Goal: Transaction & Acquisition: Purchase product/service

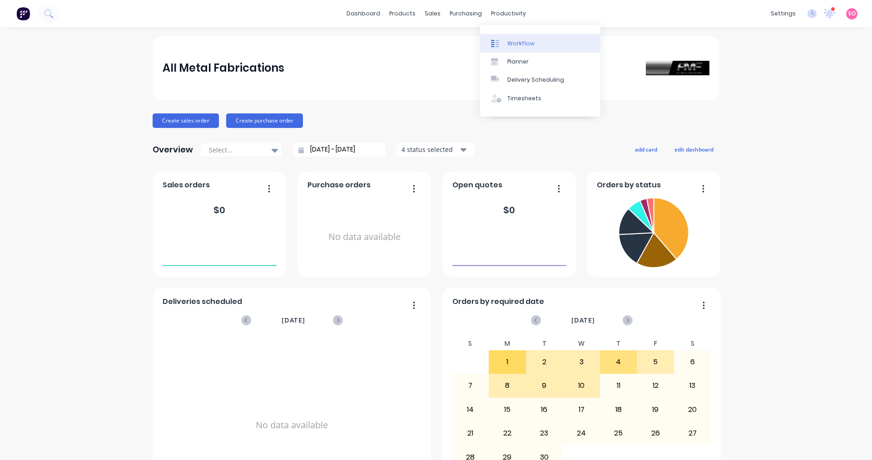
click at [520, 38] on link "Workflow" at bounding box center [540, 43] width 120 height 18
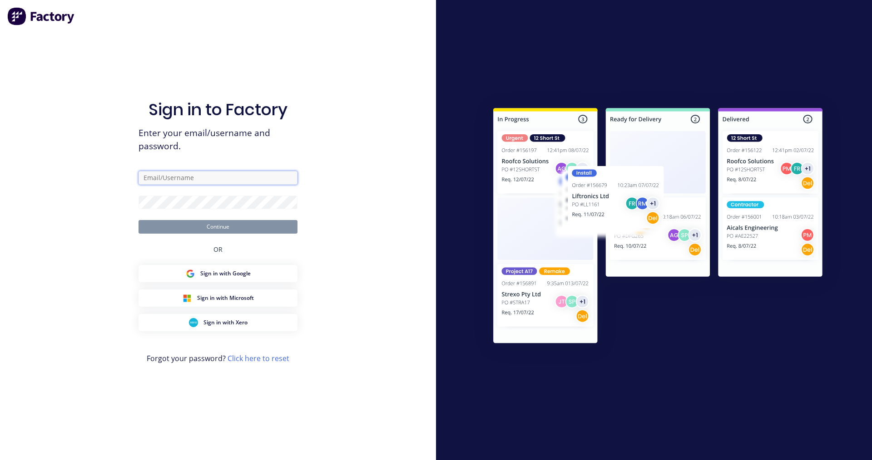
type input "info@amfcoffs.com.au"
click at [220, 227] on button "Continue" at bounding box center [217, 227] width 159 height 14
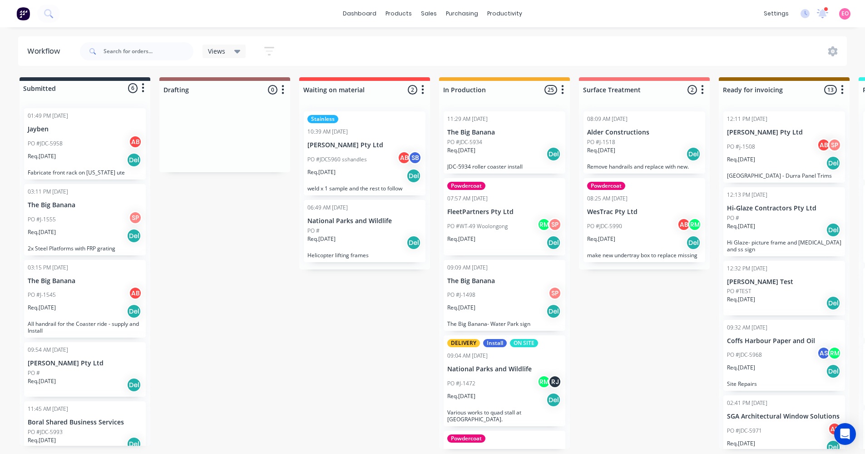
click at [520, 308] on div "Req. 04/07/25 Del" at bounding box center [504, 310] width 114 height 15
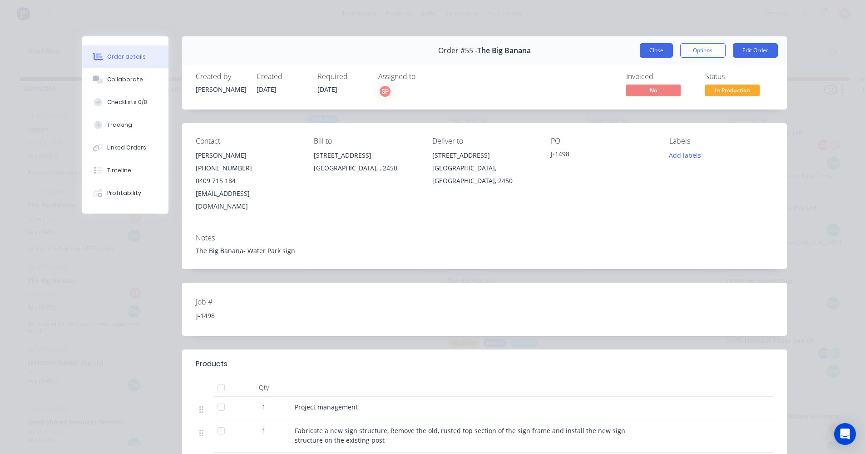
click at [663, 51] on button "Close" at bounding box center [656, 50] width 33 height 15
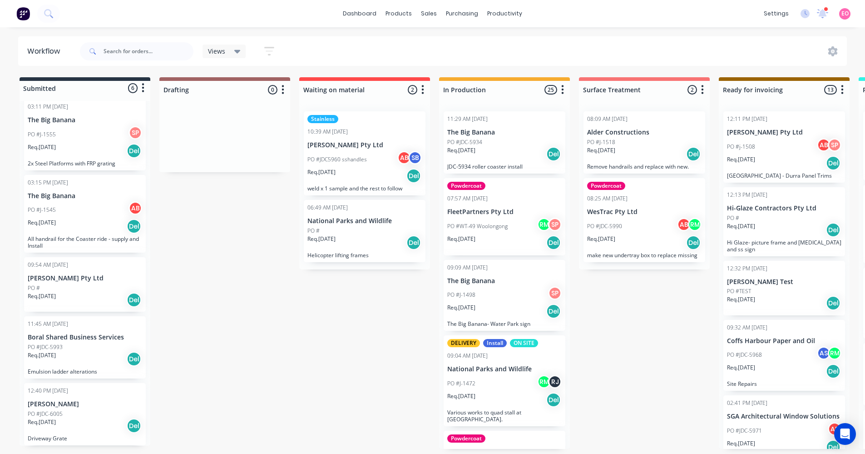
scroll to position [2, 0]
click at [86, 423] on div "Req. 09/09/25 Del" at bounding box center [85, 425] width 114 height 15
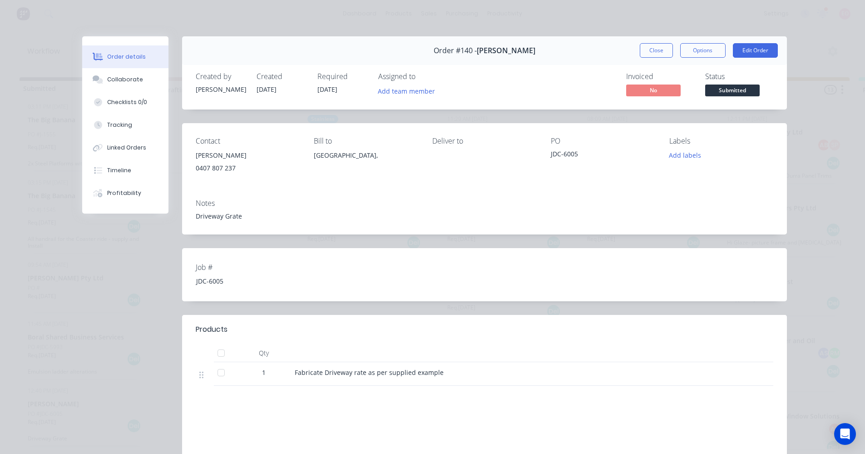
click at [349, 371] on span "Fabricate Driveway rate as per supplied example" at bounding box center [369, 372] width 149 height 9
click at [758, 40] on div "Order #140 - Geoff Cave Close Options Edit Order" at bounding box center [484, 50] width 605 height 29
click at [765, 55] on button "Edit Order" at bounding box center [755, 50] width 45 height 15
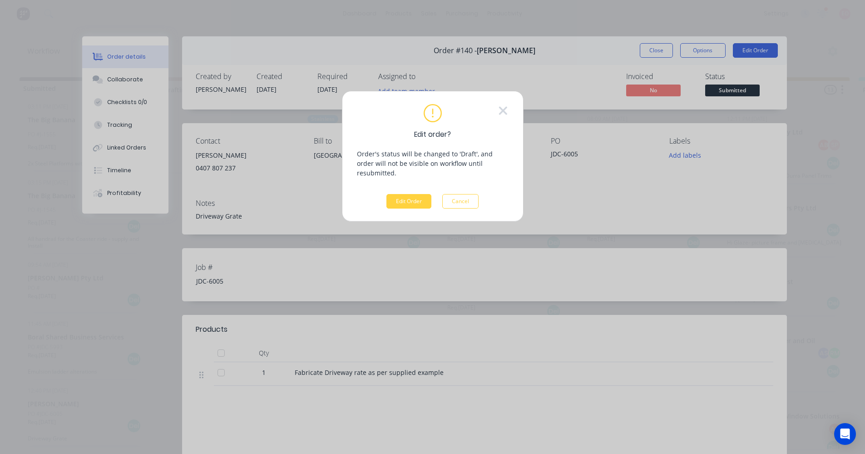
scroll to position [0, 0]
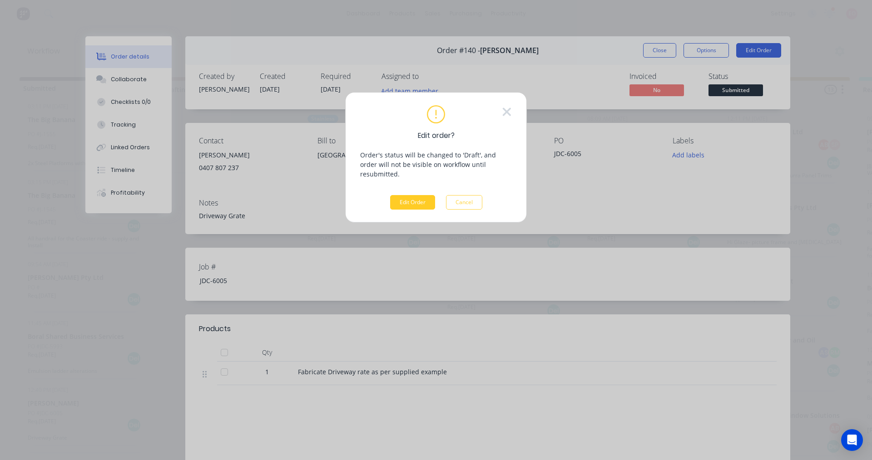
click at [417, 196] on button "Edit Order" at bounding box center [412, 202] width 45 height 15
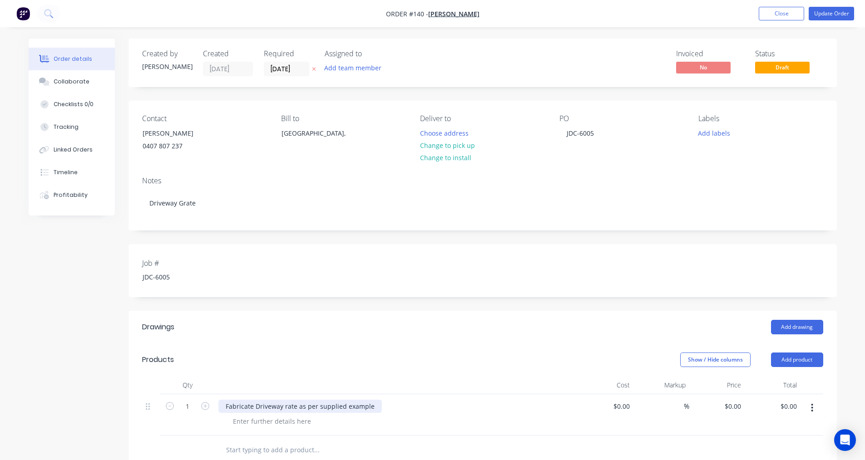
click at [285, 407] on div "Fabricate Driveway rate as per supplied example" at bounding box center [299, 406] width 163 height 13
click at [790, 20] on button "Close" at bounding box center [781, 14] width 45 height 14
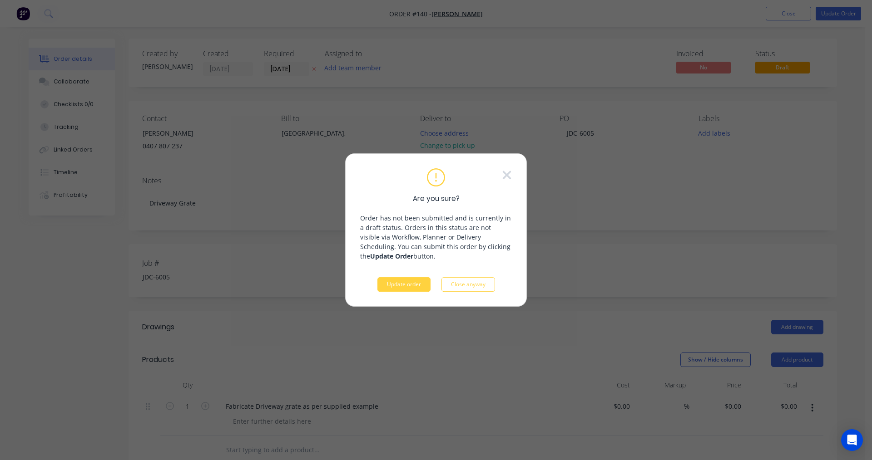
click at [415, 284] on button "Update order" at bounding box center [403, 284] width 53 height 15
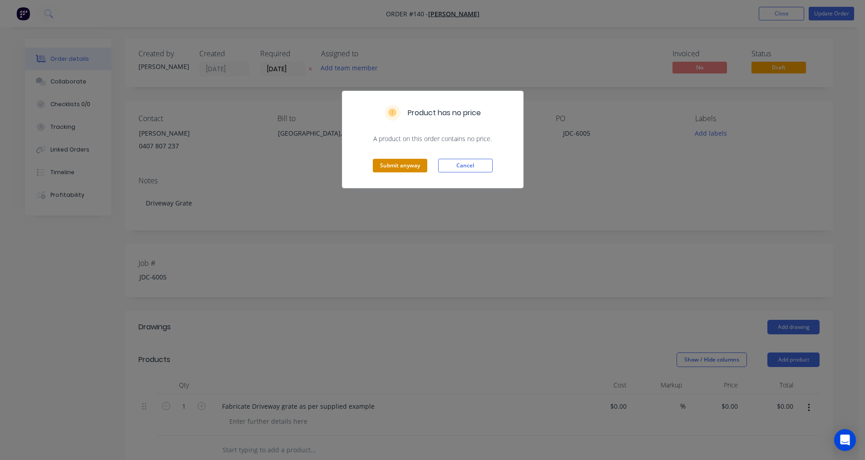
click at [415, 164] on button "Submit anyway" at bounding box center [400, 166] width 54 height 14
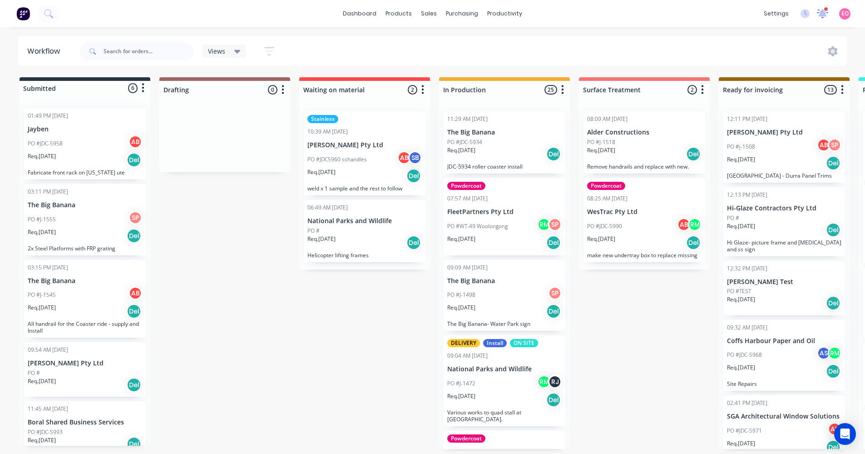
click at [821, 16] on icon at bounding box center [822, 13] width 11 height 9
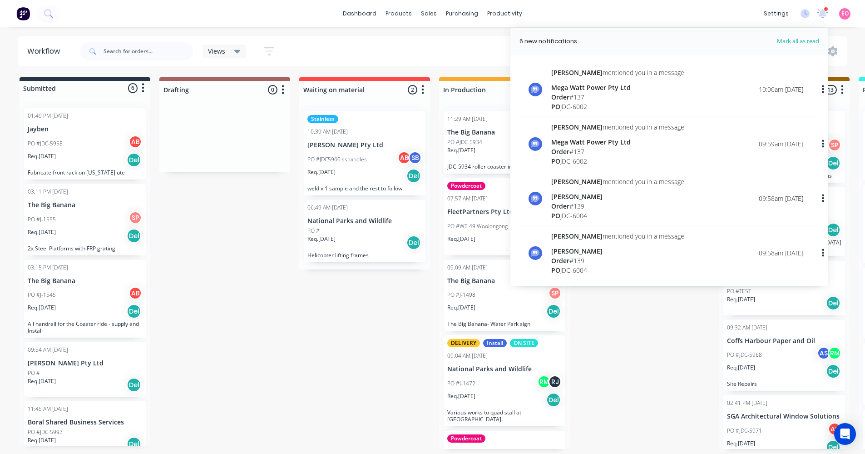
click at [291, 364] on div "Submitted 6 Status colour #273444 hex #273444 Save Cancel Summaries Total order…" at bounding box center [816, 262] width 1646 height 371
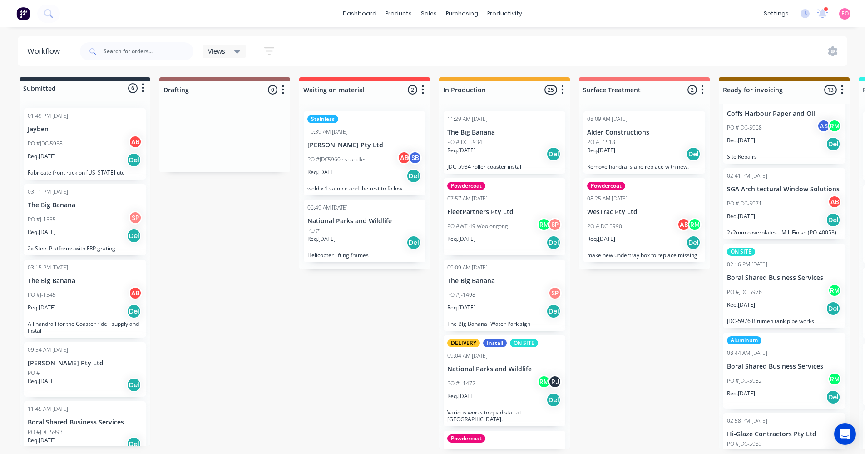
scroll to position [85, 0]
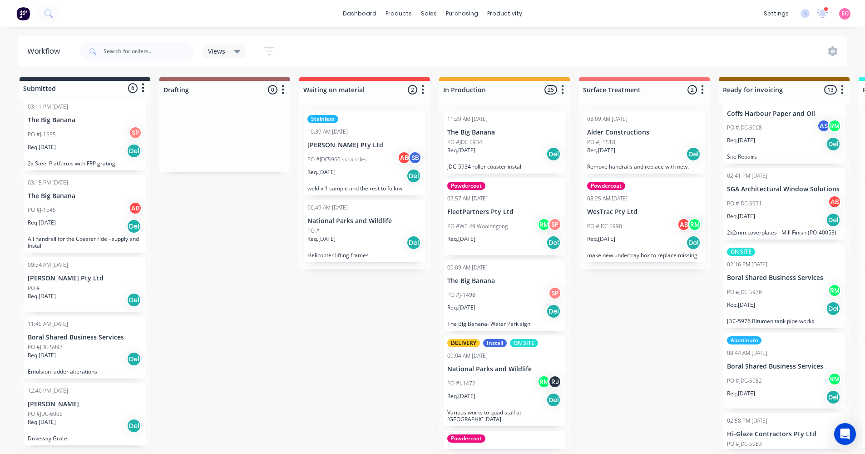
click at [76, 426] on div "Req. 09/09/25 Del" at bounding box center [85, 425] width 114 height 15
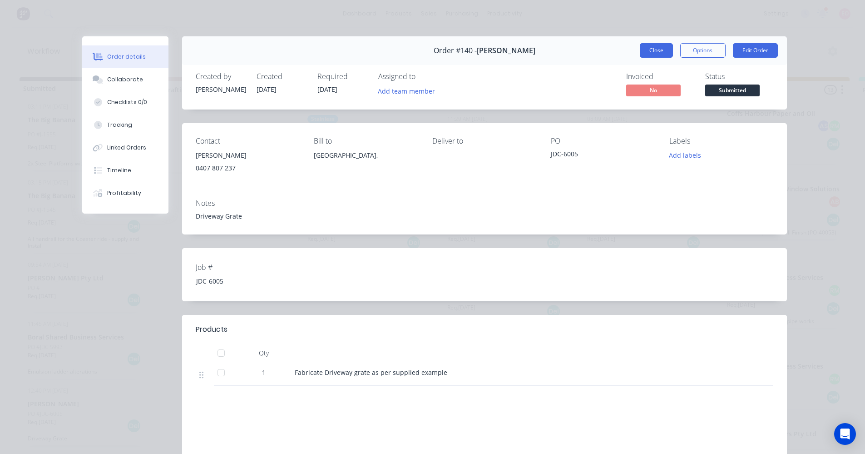
click at [669, 50] on button "Close" at bounding box center [656, 50] width 33 height 15
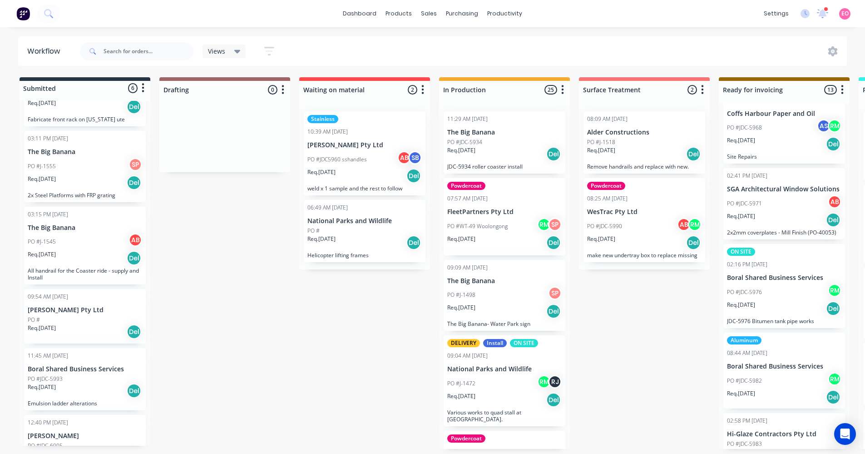
scroll to position [39, 0]
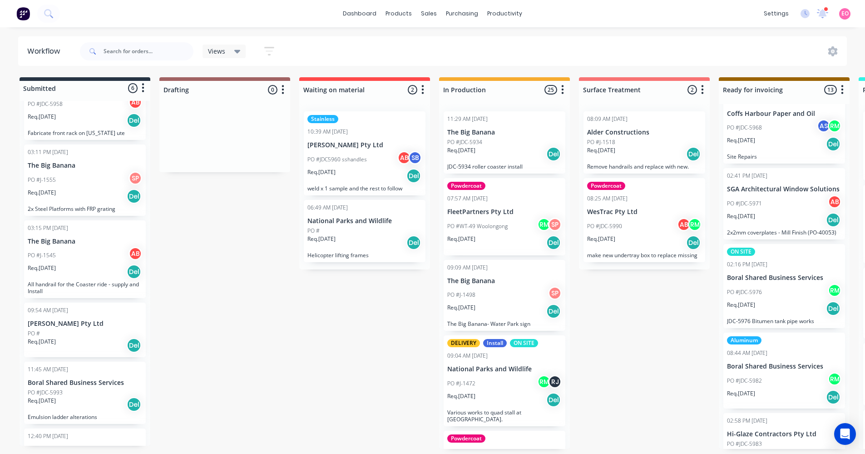
click at [78, 394] on div "PO #JDC-5993" at bounding box center [85, 392] width 114 height 8
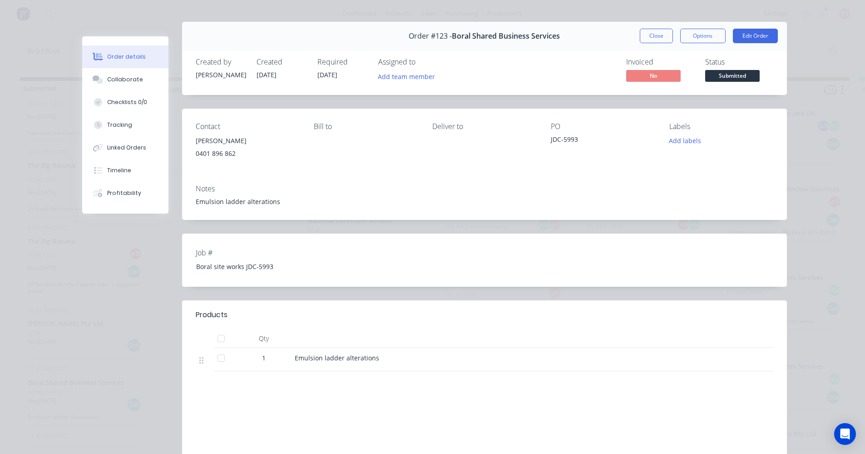
scroll to position [0, 0]
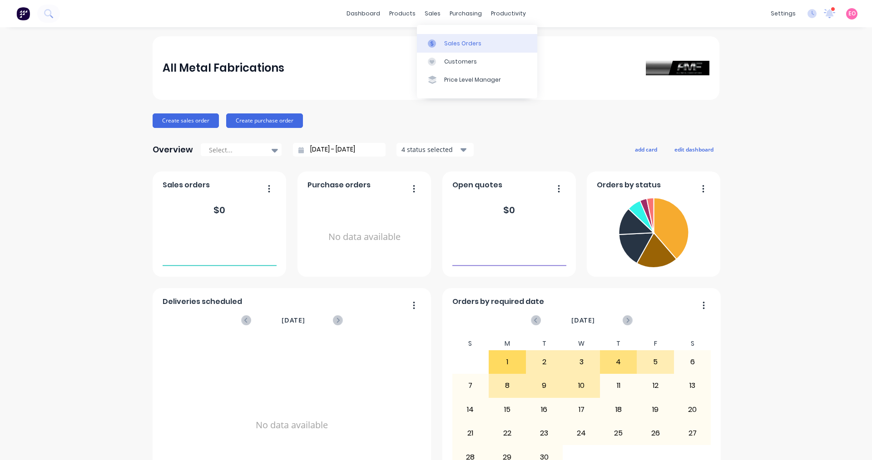
click at [448, 43] on div "Sales Orders" at bounding box center [462, 43] width 37 height 8
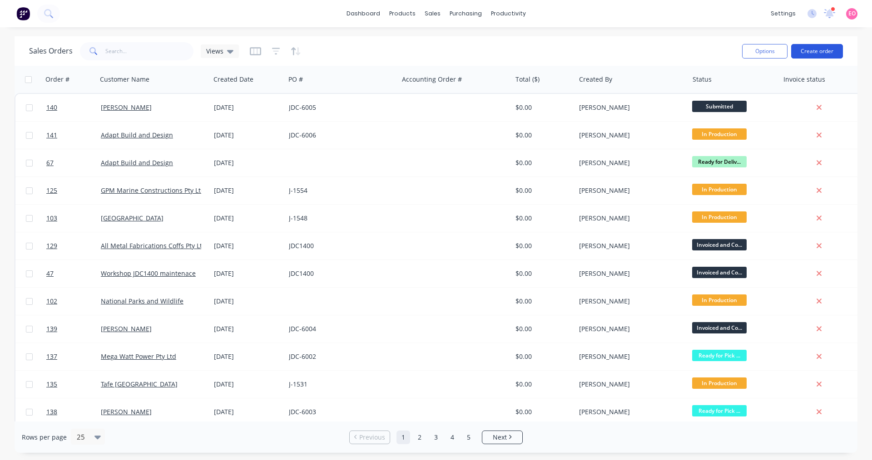
click at [818, 49] on button "Create order" at bounding box center [817, 51] width 52 height 15
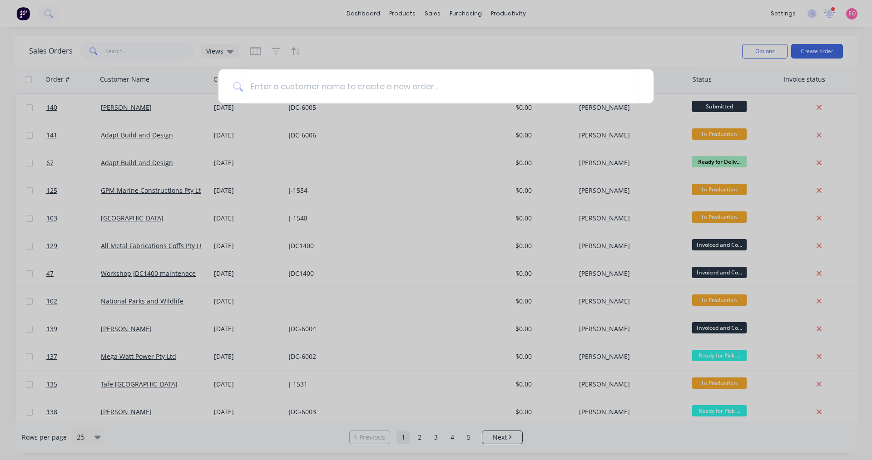
type input "c"
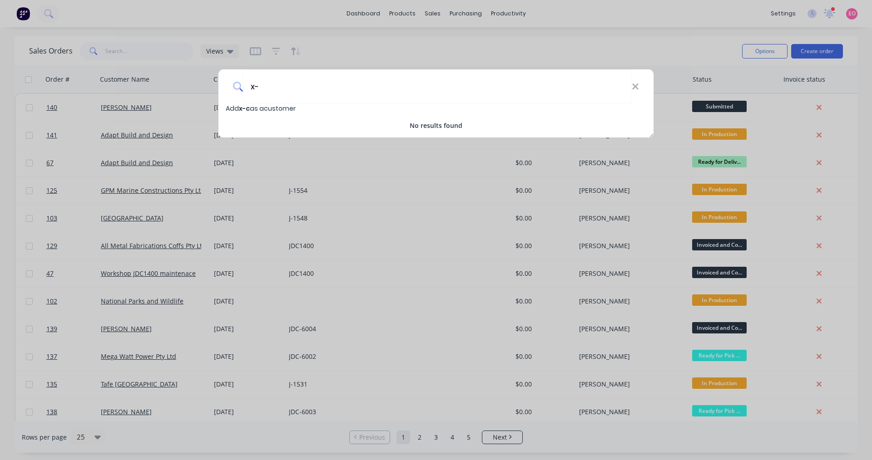
type input "x"
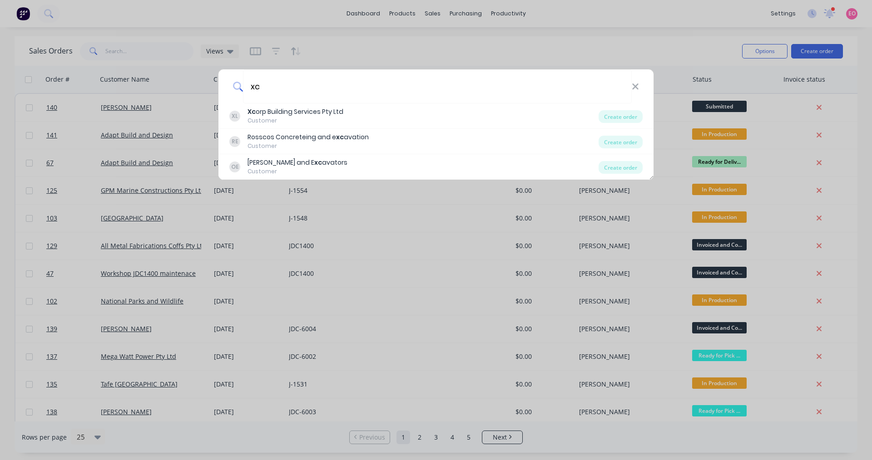
type input "xc"
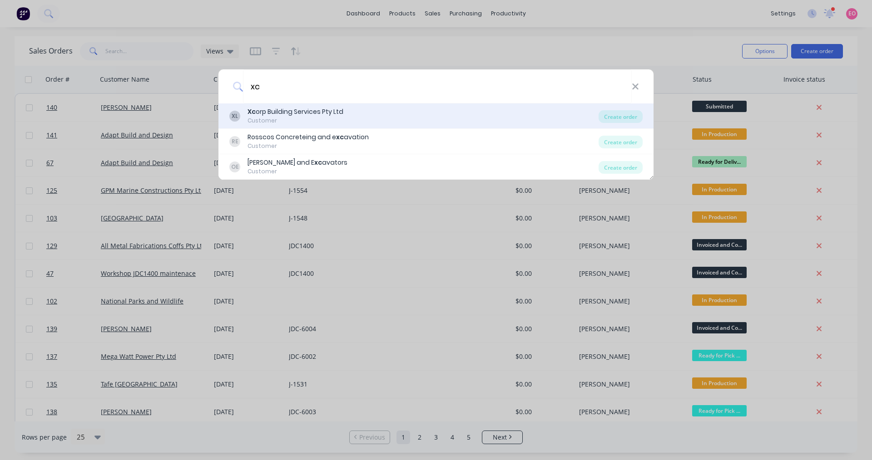
click at [403, 127] on div "XL Xc orp Building Services Pty Ltd Customer Create order" at bounding box center [435, 116] width 435 height 25
click at [261, 121] on div "Customer" at bounding box center [295, 121] width 96 height 8
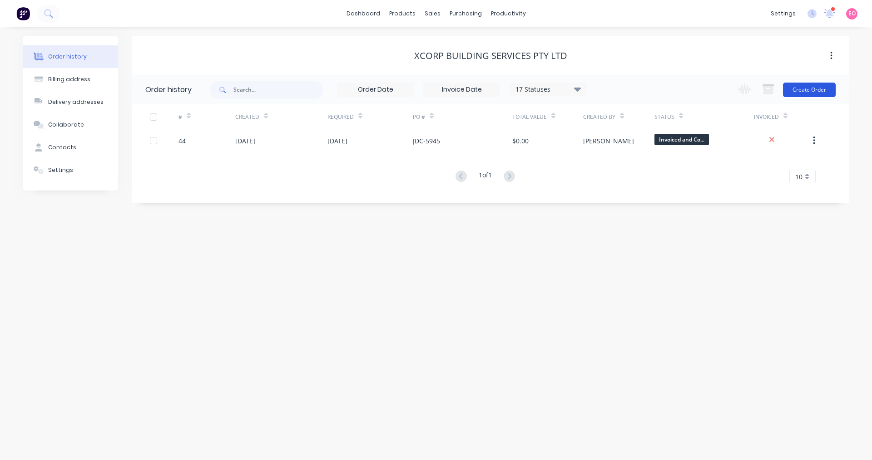
click at [816, 89] on button "Create Order" at bounding box center [809, 90] width 53 height 15
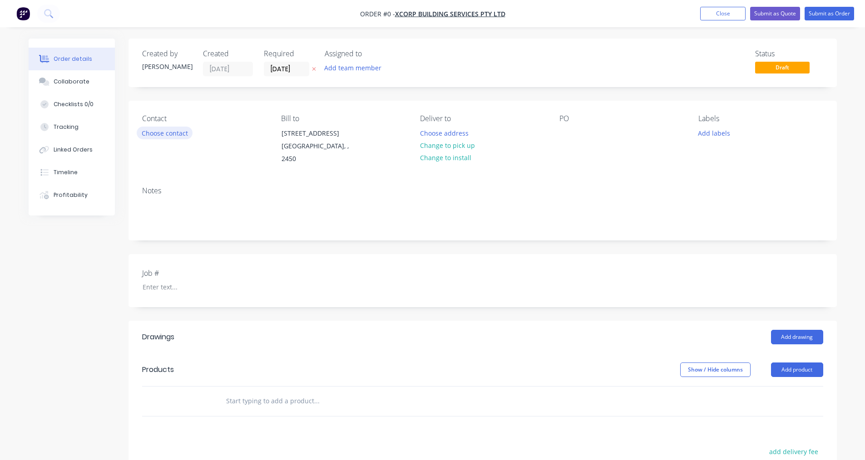
click at [166, 132] on button "Choose contact" at bounding box center [165, 133] width 56 height 12
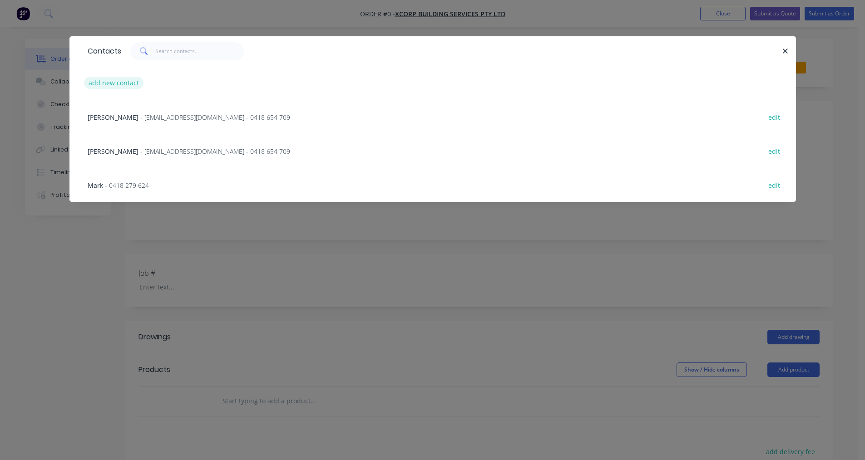
click at [133, 87] on button "add new contact" at bounding box center [114, 83] width 60 height 12
select select "AU"
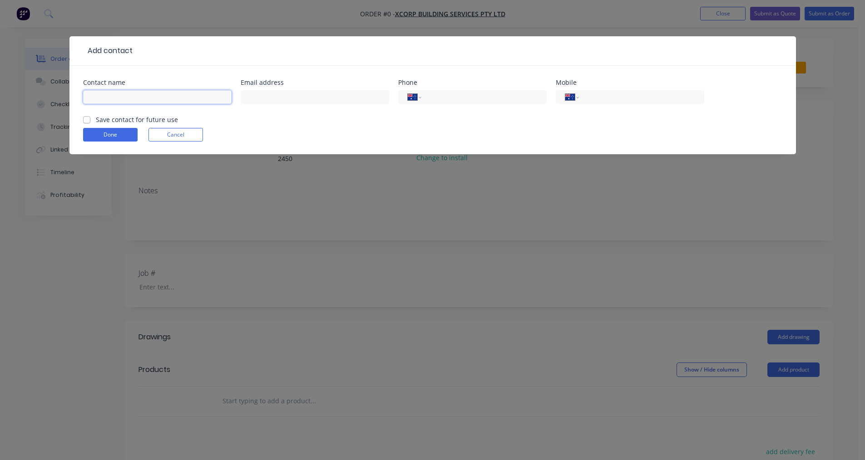
click at [132, 101] on input "text" at bounding box center [157, 97] width 148 height 14
type input "[PERSON_NAME]"
type input "[EMAIL_ADDRESS][DOMAIN_NAME]"
type input "66518439"
type input "0428 681 502"
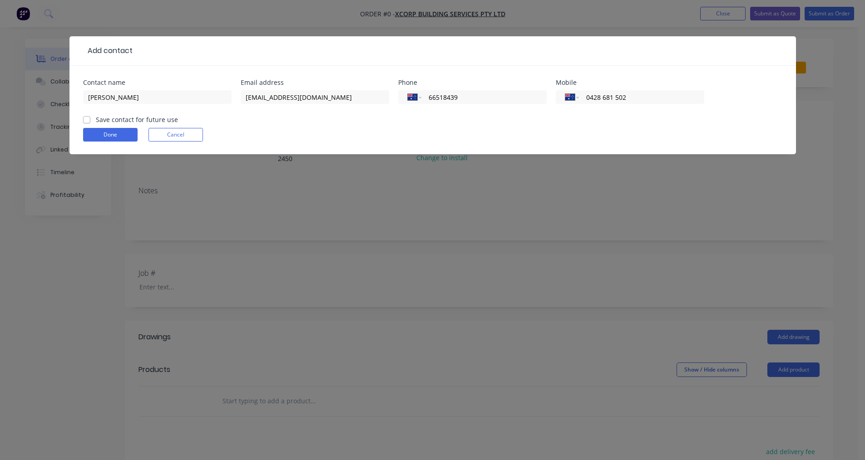
click at [96, 121] on label "Save contact for future use" at bounding box center [137, 120] width 82 height 10
click at [84, 121] on input "Save contact for future use" at bounding box center [86, 119] width 7 height 9
checkbox input "true"
click at [113, 138] on button "Done" at bounding box center [110, 135] width 54 height 14
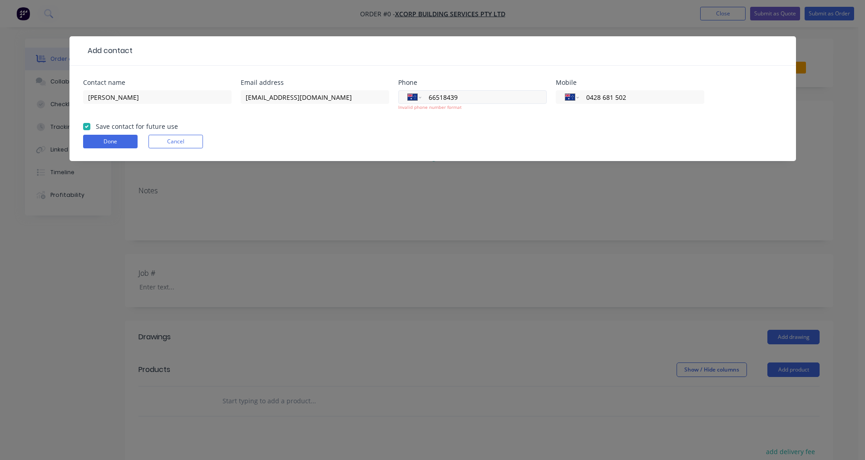
click at [431, 100] on input "66518439" at bounding box center [482, 97] width 109 height 10
type input "[PHONE_NUMBER]"
click at [110, 148] on button "Done" at bounding box center [110, 142] width 54 height 14
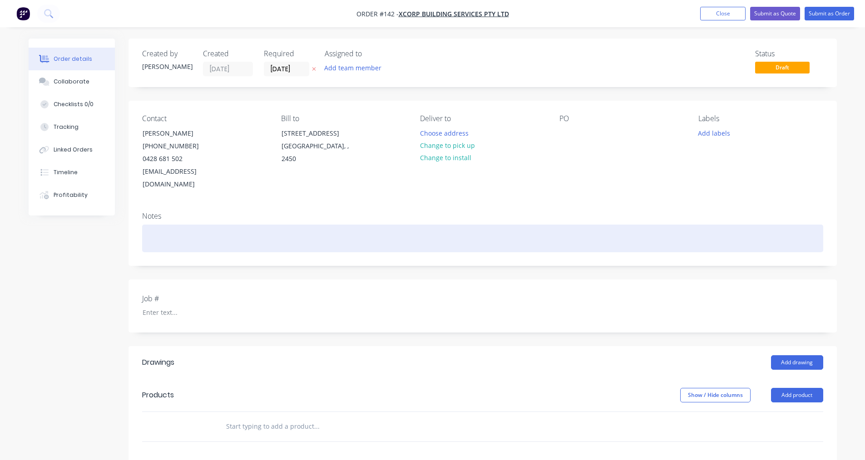
click at [212, 225] on div at bounding box center [482, 239] width 681 height 28
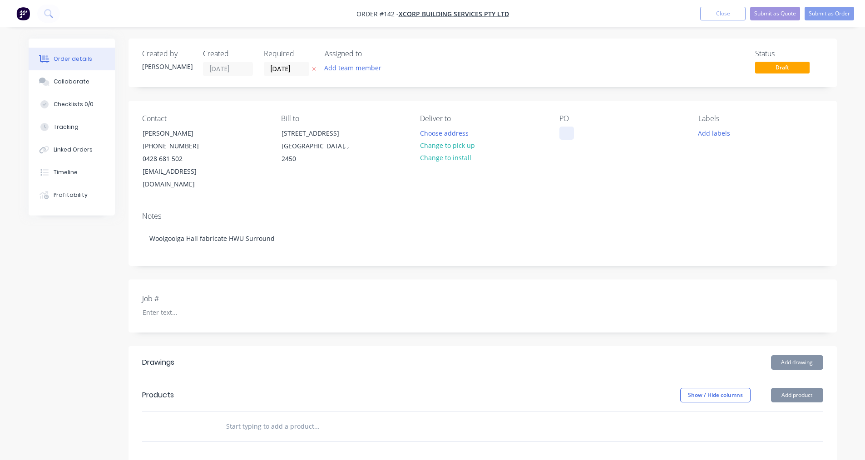
click at [569, 136] on div at bounding box center [566, 133] width 15 height 13
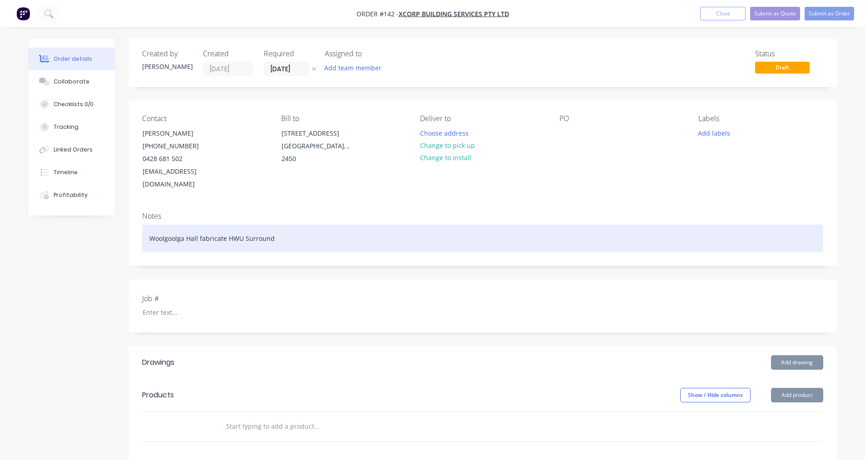
click at [276, 227] on div "Woolgoolga Hall fabricate HWU Surround" at bounding box center [482, 239] width 681 height 28
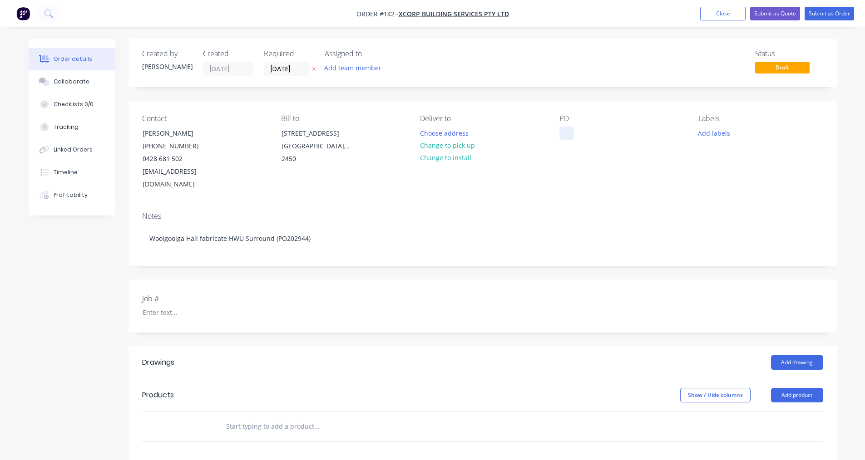
click at [562, 128] on div at bounding box center [566, 133] width 15 height 13
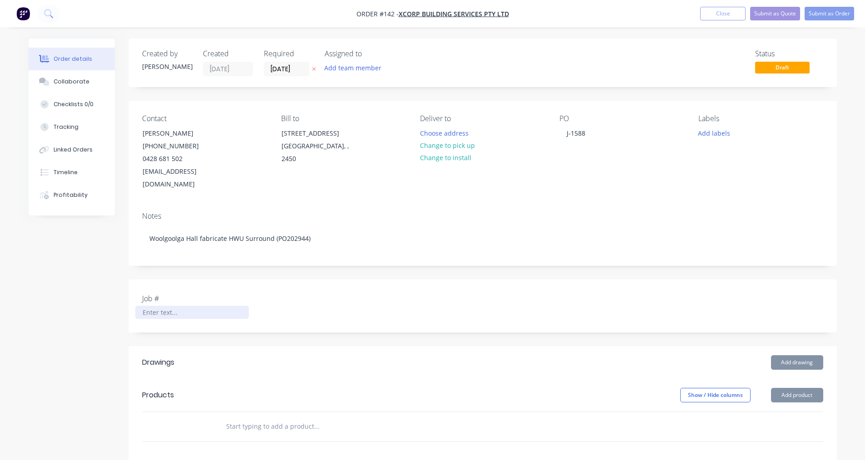
click at [157, 306] on div at bounding box center [191, 312] width 113 height 13
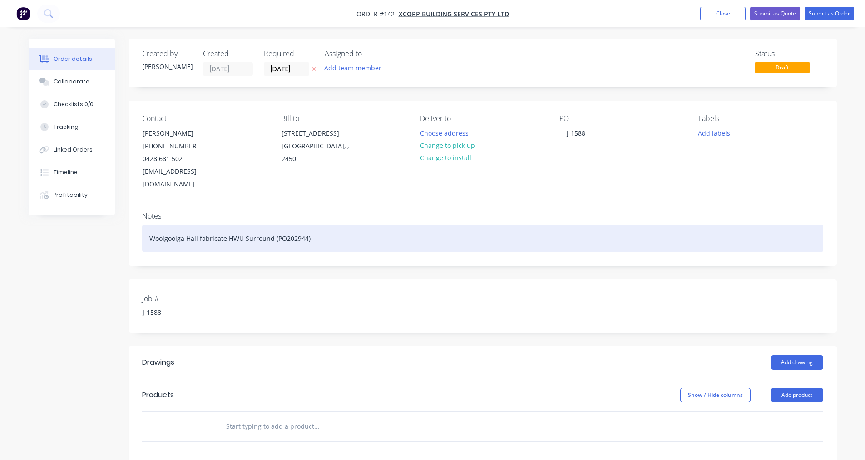
drag, startPoint x: 283, startPoint y: 222, endPoint x: 134, endPoint y: 217, distance: 149.0
click at [134, 217] on div "Notes Woolgoolga Hall fabricate HWU Surround (PO202944)" at bounding box center [482, 235] width 708 height 61
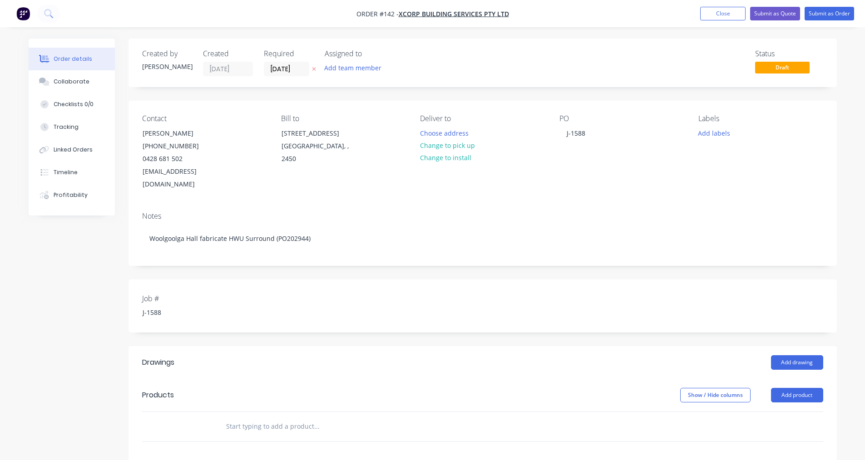
click at [306, 244] on div "Notes Woolgoolga Hall fabricate HWU Surround (PO202944)" at bounding box center [482, 235] width 708 height 61
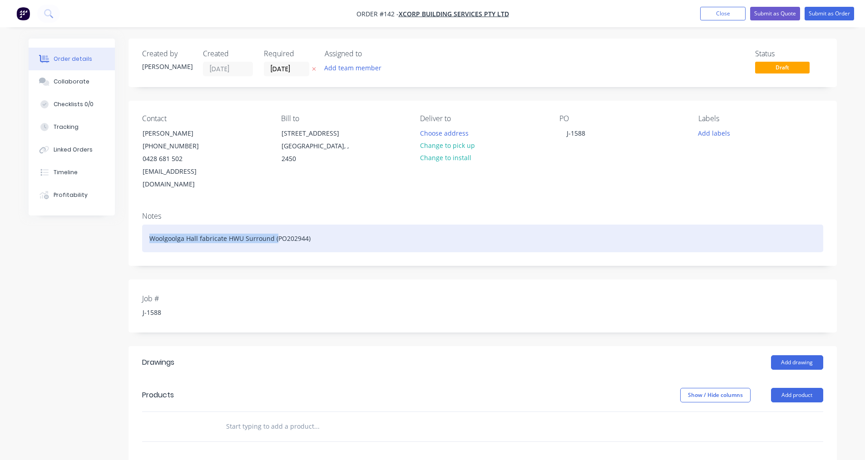
drag, startPoint x: 274, startPoint y: 226, endPoint x: 149, endPoint y: 227, distance: 124.9
click at [149, 227] on div "Woolgoolga Hall fabricate HWU Surround (PO202944)" at bounding box center [482, 239] width 681 height 28
copy div "Woolgoolga Hall fabricate HWU Surround ("
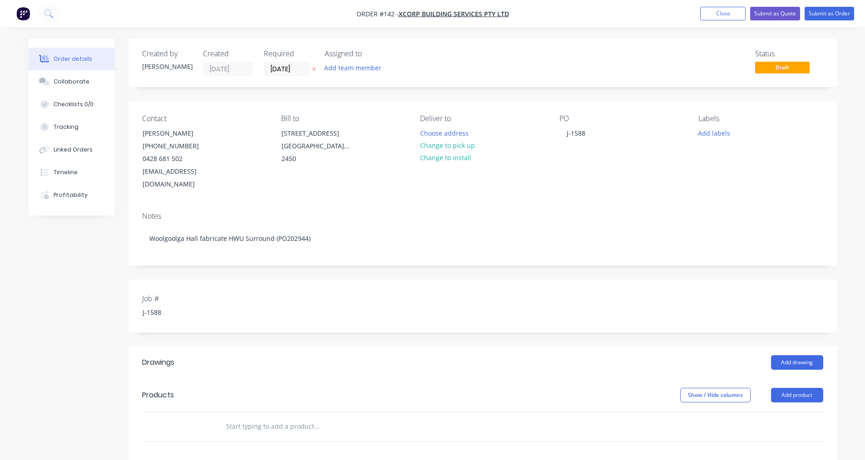
drag, startPoint x: 229, startPoint y: 410, endPoint x: 236, endPoint y: 413, distance: 7.9
click at [231, 418] on input "text" at bounding box center [317, 427] width 182 height 18
type input "G"
click at [321, 418] on input "Fabricate HWU Surround as per" at bounding box center [317, 427] width 182 height 18
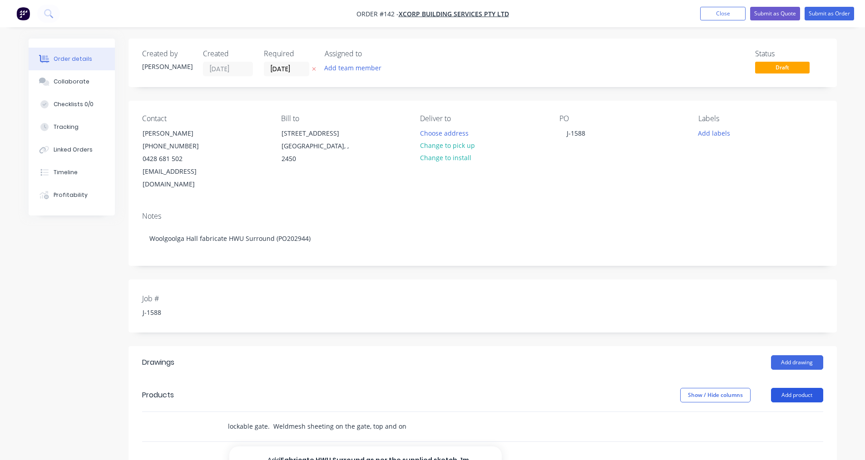
type input "Fabricate HWU Surround as per the supplied sketch. 1m square surround with a hi…"
click at [790, 388] on button "Add product" at bounding box center [797, 395] width 52 height 15
click at [466, 389] on div "Show / Hide columns Add product" at bounding box center [554, 395] width 536 height 15
click at [408, 418] on div "Fabricate HWU Surround as per the supplied sketch. 1m square surround with a hi…" at bounding box center [354, 427] width 272 height 18
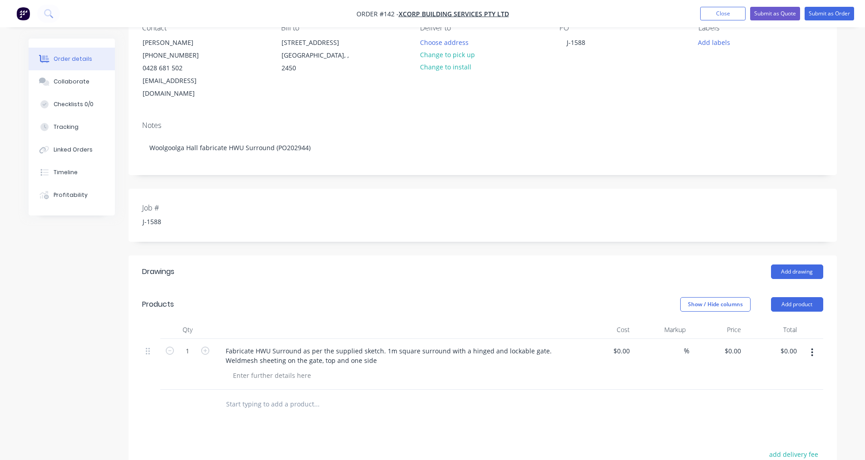
scroll to position [227, 0]
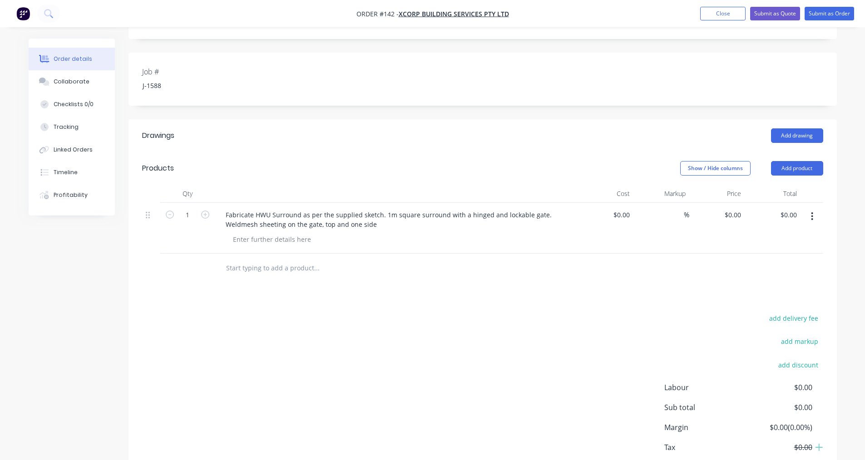
drag, startPoint x: 411, startPoint y: 331, endPoint x: 405, endPoint y: 334, distance: 7.5
click at [405, 334] on div "add delivery fee add markup add discount Labour $0.00 Sub total $0.00 Margin $0…" at bounding box center [482, 399] width 681 height 175
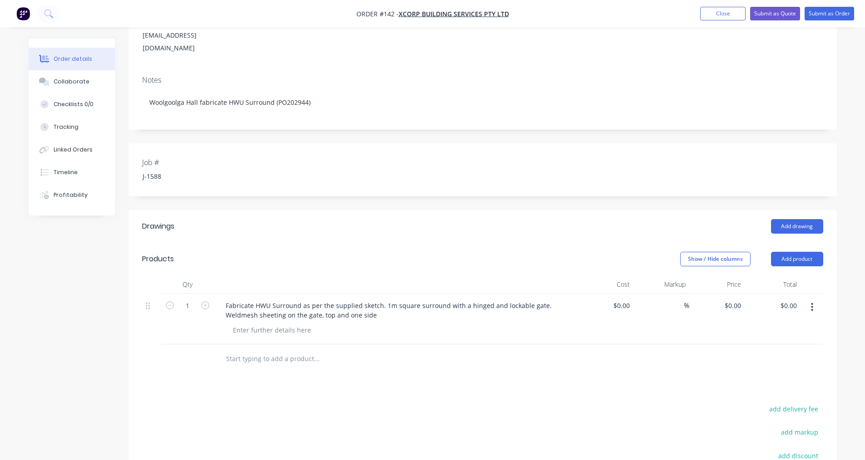
scroll to position [0, 0]
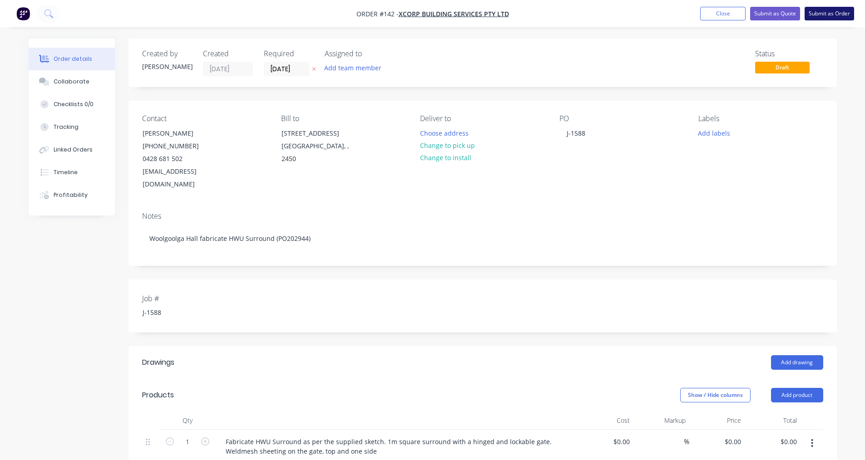
click at [826, 19] on button "Submit as Order" at bounding box center [828, 14] width 49 height 14
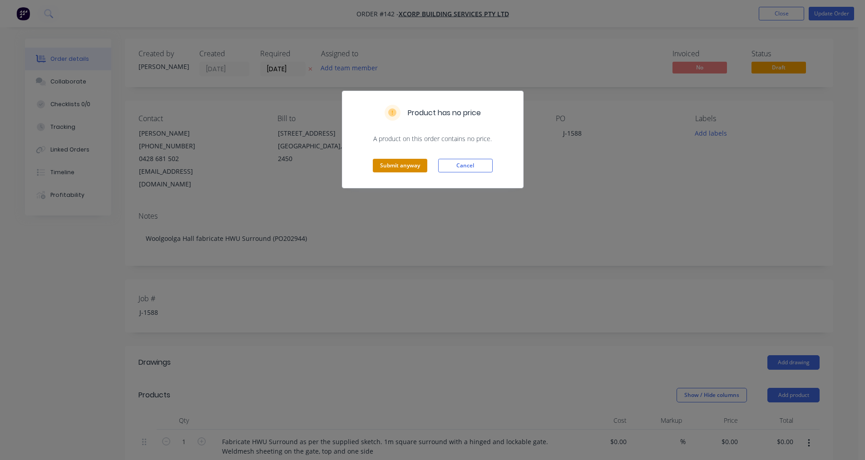
click at [404, 165] on button "Submit anyway" at bounding box center [400, 166] width 54 height 14
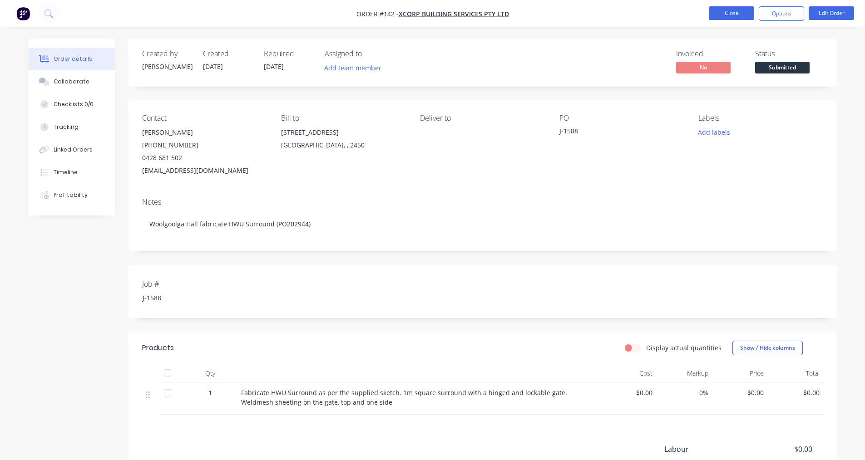
click at [720, 14] on button "Close" at bounding box center [731, 13] width 45 height 14
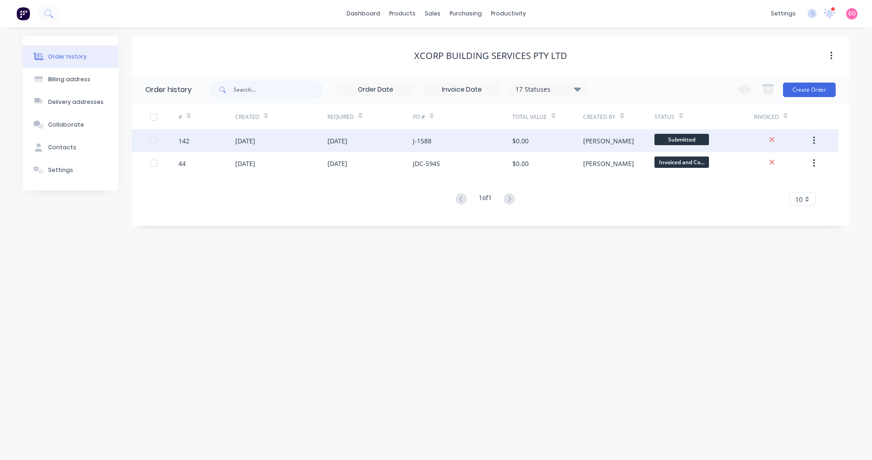
click at [306, 141] on div "[DATE]" at bounding box center [281, 140] width 92 height 23
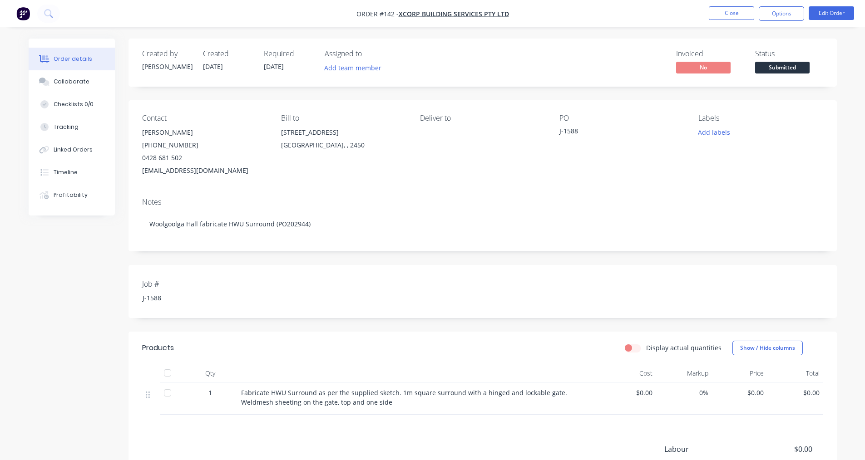
scroll to position [116, 0]
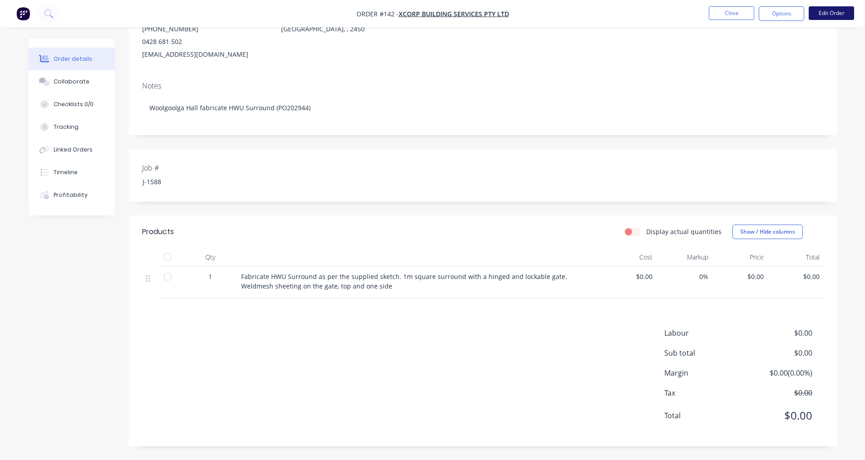
click at [821, 13] on button "Edit Order" at bounding box center [831, 13] width 45 height 14
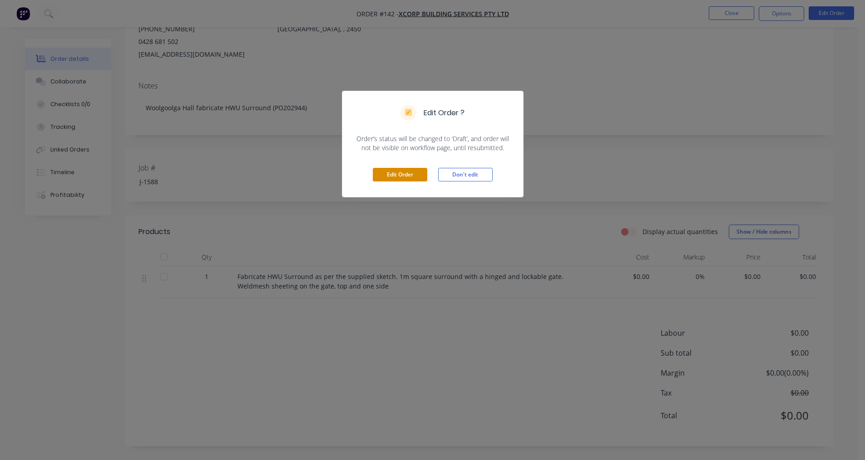
click at [416, 178] on button "Edit Order" at bounding box center [400, 175] width 54 height 14
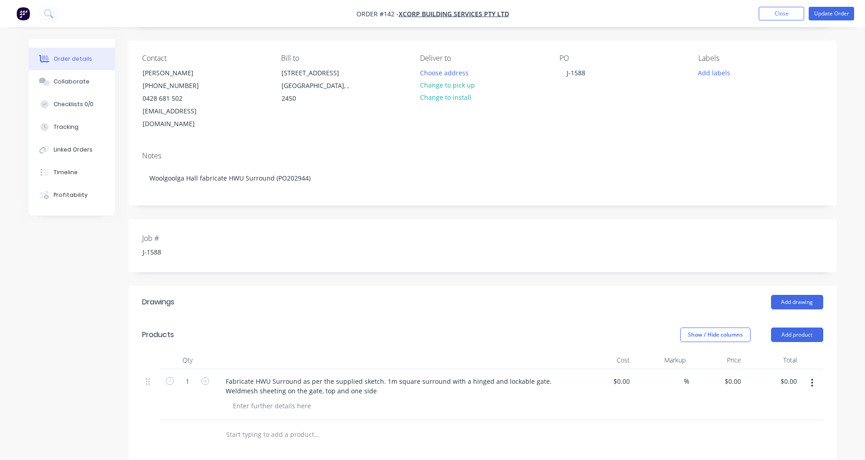
scroll to position [182, 0]
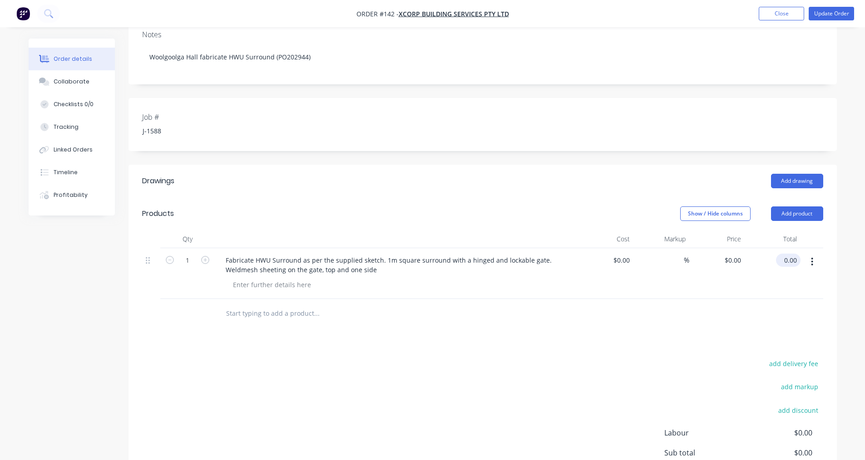
click at [789, 254] on input "0.00" at bounding box center [790, 260] width 21 height 13
type input "850.00"
type input "$850.00"
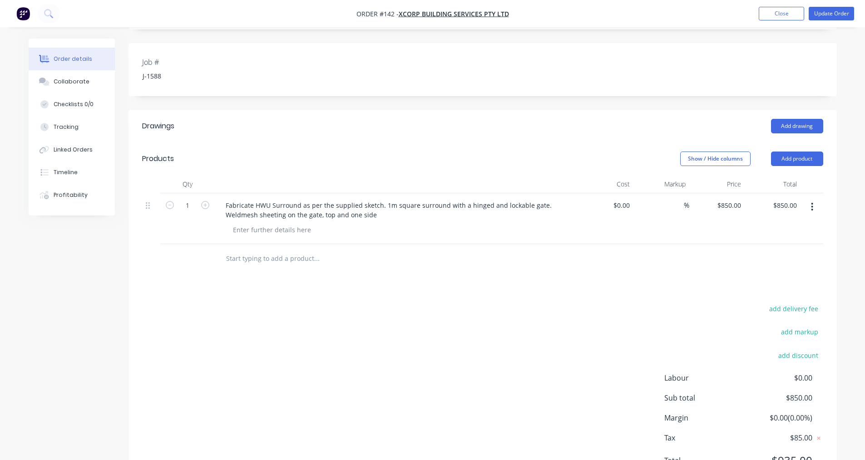
scroll to position [269, 0]
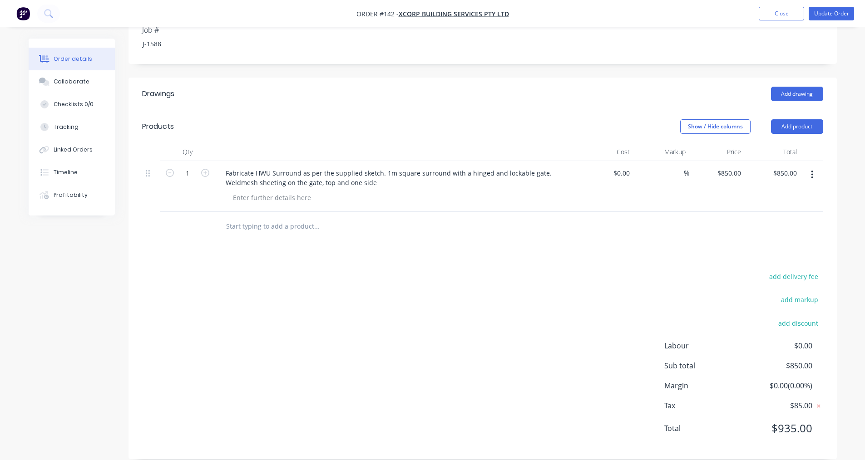
click at [259, 247] on div "Drawings Add drawing Products Show / Hide columns Add product Qty Cost Markup P…" at bounding box center [482, 269] width 708 height 382
click at [166, 418] on div "add delivery fee add markup add discount Labour $0.00 Sub total $850.00 Margin …" at bounding box center [482, 358] width 681 height 175
